Goal: Task Accomplishment & Management: Use online tool/utility

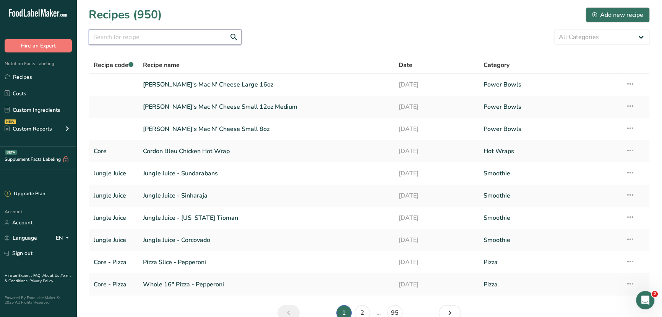
click at [160, 34] on input "text" at bounding box center [165, 36] width 153 height 15
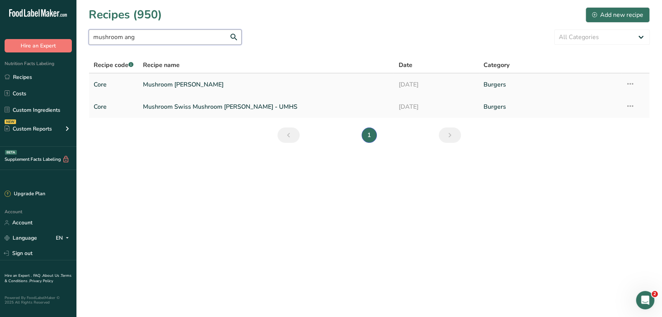
type input "mushroom ang"
click at [189, 84] on link "Mushroom [PERSON_NAME]" at bounding box center [266, 84] width 247 height 16
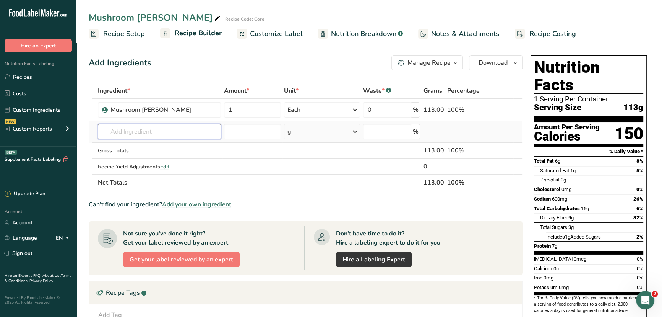
click at [138, 131] on input "text" at bounding box center [159, 131] width 123 height 15
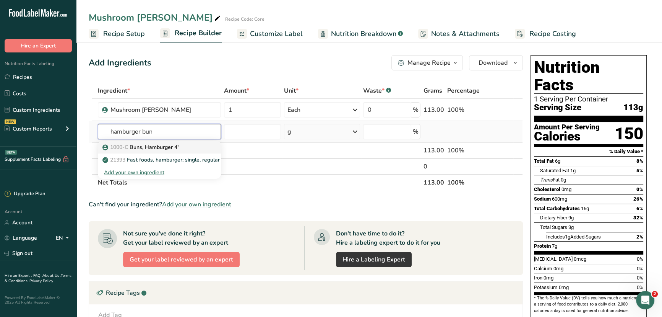
type input "hamburger bun"
click at [141, 148] on p "1000-C Buns, Hamburger 4"" at bounding box center [142, 147] width 76 height 8
type input "Buns, Hamburger 4""
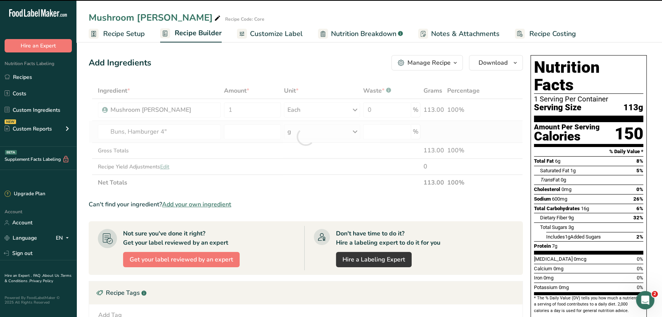
type input "0"
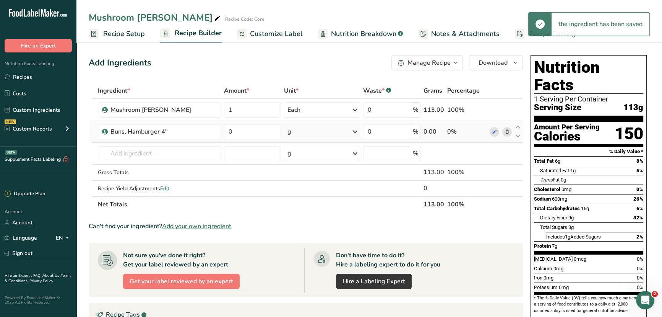
click at [342, 135] on div "g" at bounding box center [322, 131] width 76 height 15
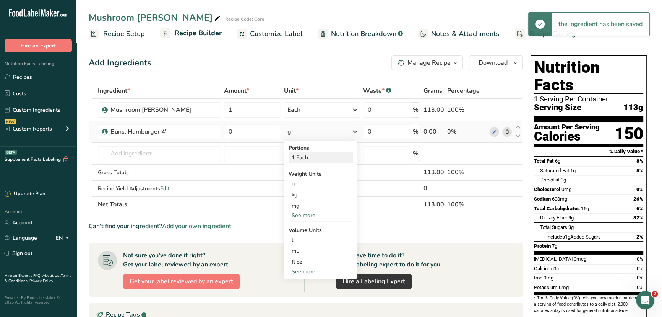
click at [323, 157] on div "1 Each" at bounding box center [321, 157] width 64 height 11
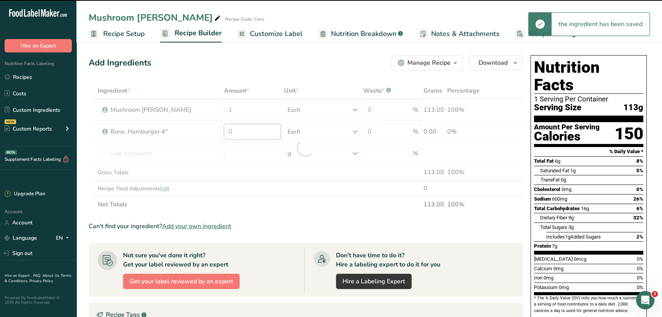
click at [234, 131] on input "0" at bounding box center [252, 131] width 57 height 15
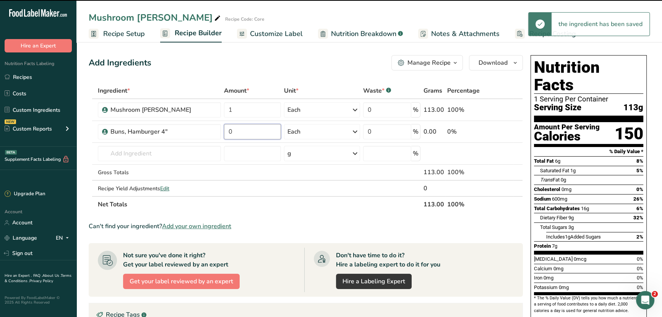
click at [234, 131] on input "0" at bounding box center [252, 131] width 57 height 15
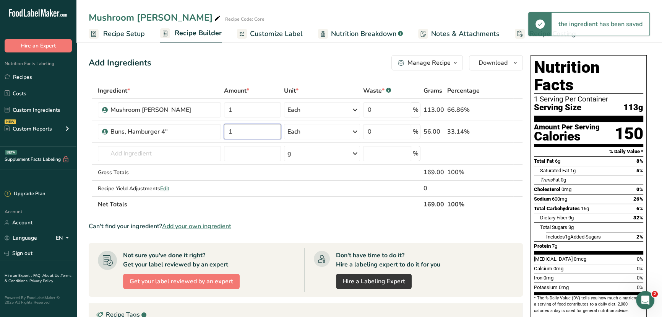
type input "1"
click at [333, 212] on section "Ingredient * Amount * Unit * Waste * .a-a{fill:#347362;}.b-a{fill:#fff;} Grams …" at bounding box center [306, 277] width 434 height 388
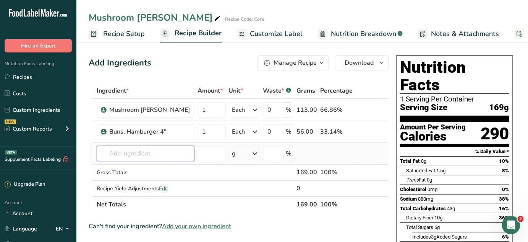
click at [117, 156] on input "text" at bounding box center [146, 153] width 98 height 15
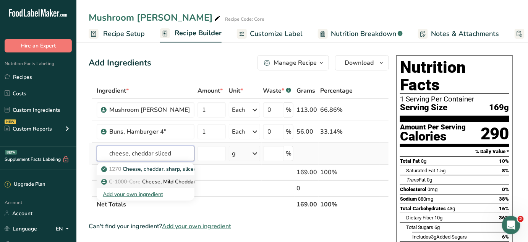
type input "cheese, cheddar sliced"
click at [117, 182] on span "C-1000-Core" at bounding box center [125, 181] width 32 height 7
type input "Cheese, Mild Cheddar - Slice"
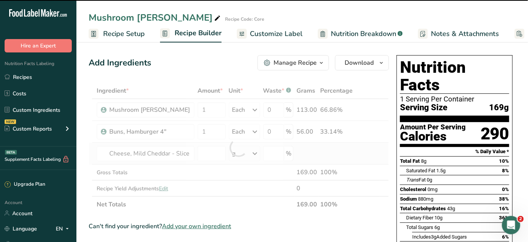
type input "0"
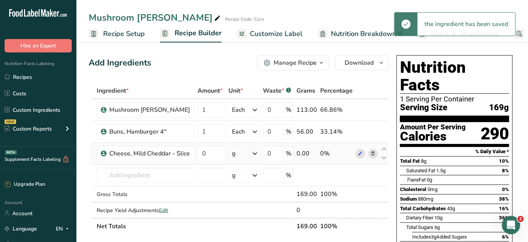
click at [232, 154] on div "g" at bounding box center [244, 153] width 31 height 15
click at [246, 179] on div "1 each" at bounding box center [266, 179] width 64 height 11
click at [212, 154] on input "0" at bounding box center [212, 153] width 28 height 15
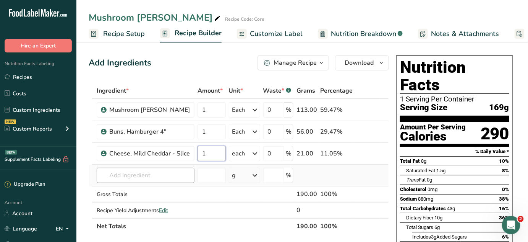
type input "1"
click at [138, 172] on div "Ingredient * Amount * Unit * Waste * .a-a{fill:#347362;}.b-a{fill:#fff;} Grams …" at bounding box center [239, 158] width 300 height 151
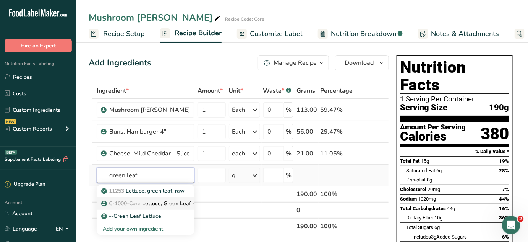
type input "green leaf"
click at [159, 205] on p "C-1000-Core Lettuce, Green Leaf - Fresh" at bounding box center [156, 203] width 107 height 8
type input "Lettuce, Green Leaf - Fresh"
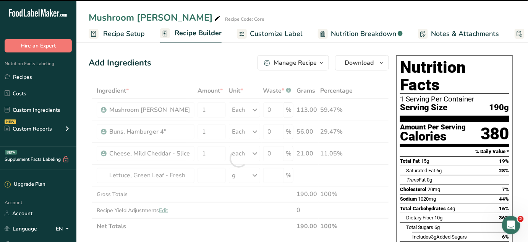
type input "0"
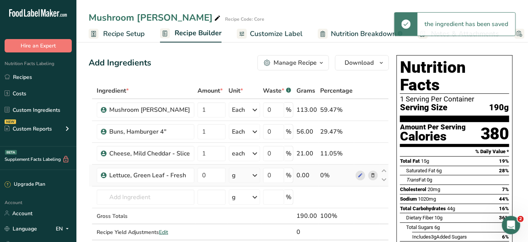
click at [234, 178] on div "g" at bounding box center [234, 175] width 4 height 9
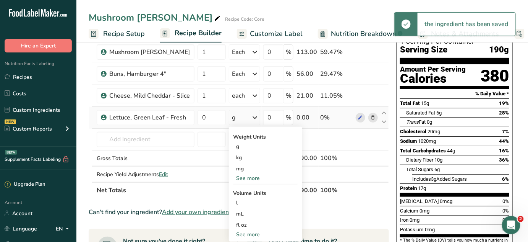
scroll to position [69, 0]
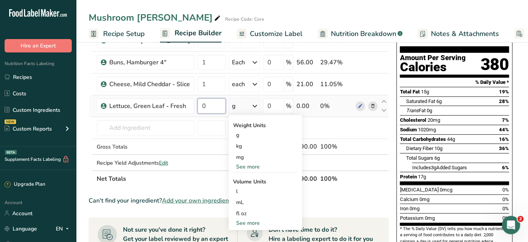
click at [208, 108] on input "0" at bounding box center [212, 105] width 28 height 15
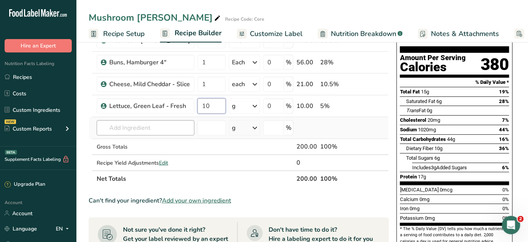
type input "10"
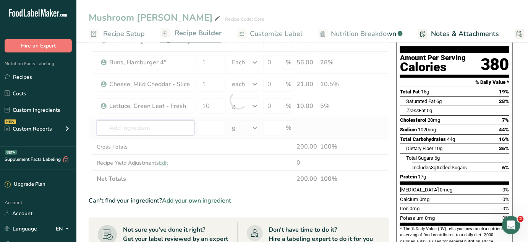
click at [166, 126] on div "Ingredient * Amount * Unit * Waste * .a-a{fill:#347362;}.b-a{fill:#fff;} Grams …" at bounding box center [239, 99] width 300 height 173
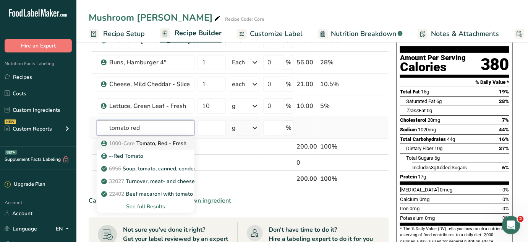
type input "tomato red"
click at [165, 142] on p "1000-Core Tomato, Red - Fresh" at bounding box center [145, 143] width 84 height 8
type input "Tomato, Red - Fresh"
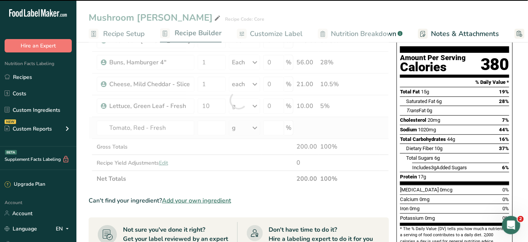
type input "0"
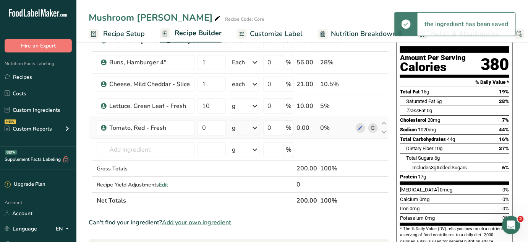
click at [252, 129] on icon at bounding box center [255, 128] width 9 height 14
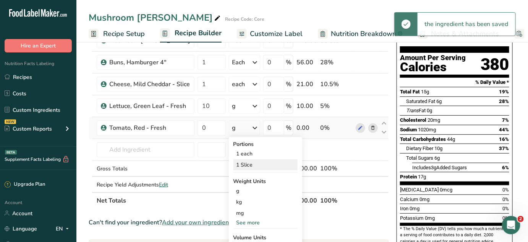
click at [250, 164] on div "1 Slice" at bounding box center [266, 164] width 64 height 11
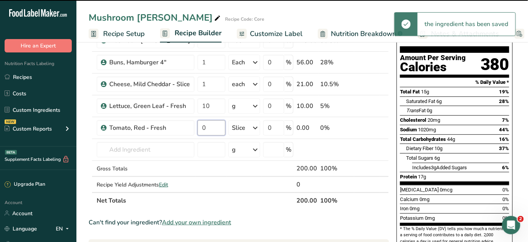
click at [212, 128] on input "0" at bounding box center [212, 127] width 28 height 15
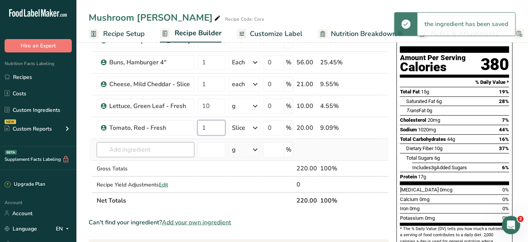
type input "1"
click at [159, 147] on div "Ingredient * Amount * Unit * Waste * .a-a{fill:#347362;}.b-a{fill:#fff;} Grams …" at bounding box center [239, 110] width 300 height 195
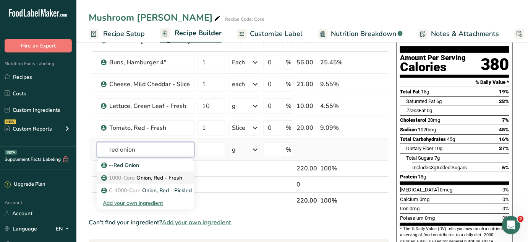
type input "red onion"
click at [167, 174] on p "1000-Core Onion, Red - Fresh" at bounding box center [143, 178] width 80 height 8
type input "Onion, Red - Fresh"
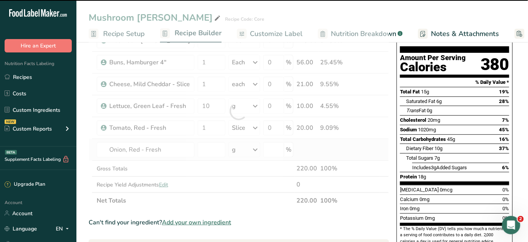
type input "0"
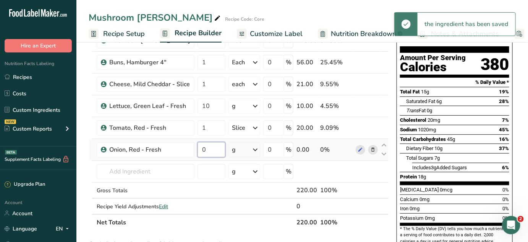
click at [222, 151] on input "0" at bounding box center [212, 149] width 28 height 15
click at [252, 148] on div "Ingredient * Amount * Unit * Waste * .a-a{fill:#347362;}.b-a{fill:#fff;} Grams …" at bounding box center [239, 121] width 300 height 217
click at [252, 148] on icon at bounding box center [255, 150] width 9 height 14
click at [253, 148] on icon at bounding box center [255, 150] width 9 height 14
click at [215, 148] on input "0" at bounding box center [212, 149] width 28 height 15
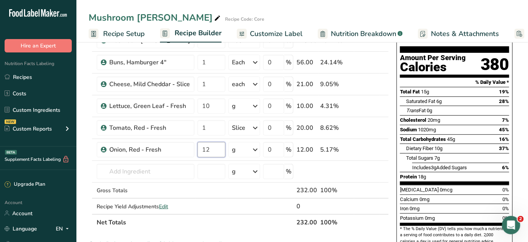
type input "12"
click at [395, 155] on div "Nutrition Facts 1 Serving Per Container Serving Size 220g Amount Per Serving Ca…" at bounding box center [455, 237] width 122 height 509
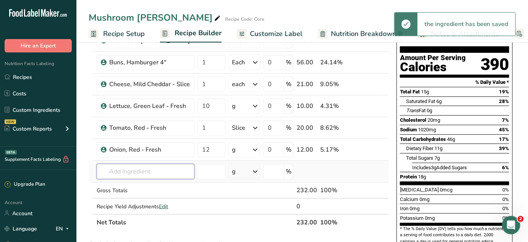
click at [110, 169] on input "text" at bounding box center [146, 171] width 98 height 15
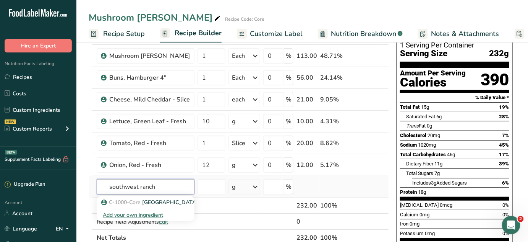
scroll to position [34, 0]
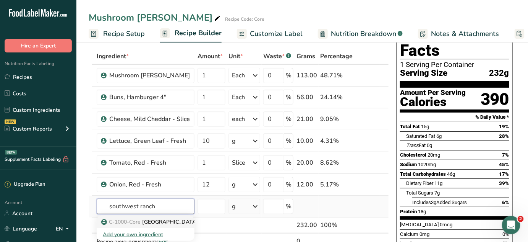
type input "southwest ranch"
click at [154, 218] on p "C-1000-Core [GEOGRAPHIC_DATA], Dressing" at bounding box center [163, 222] width 120 height 8
type input "[GEOGRAPHIC_DATA], Dressing"
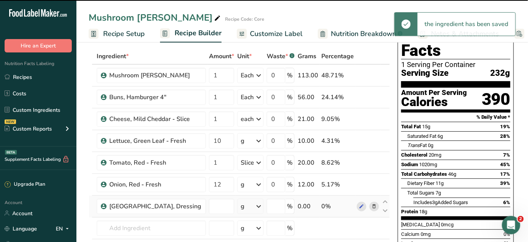
type input "0"
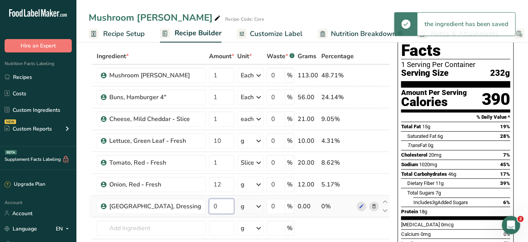
click at [210, 203] on input "0" at bounding box center [221, 205] width 25 height 15
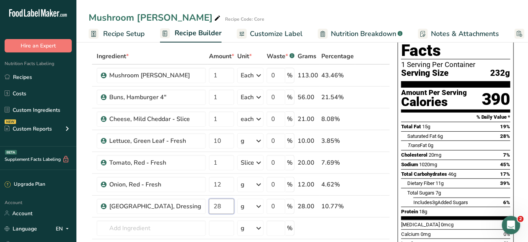
type input "28"
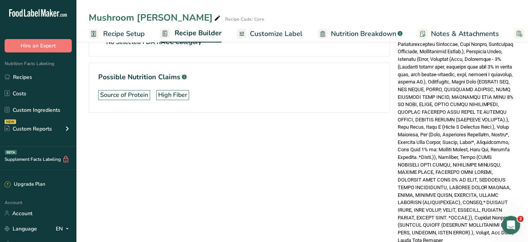
scroll to position [489, 0]
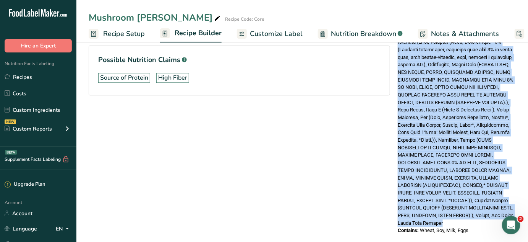
drag, startPoint x: 429, startPoint y: 97, endPoint x: 471, endPoint y: 212, distance: 121.5
click at [471, 212] on div "Ingredients:" at bounding box center [456, 27] width 116 height 399
copy div "Mushroom [PERSON_NAME] (Water, mushrooms, onion, pea protein, chia seeds, methy…"
